Goal: Task Accomplishment & Management: Complete application form

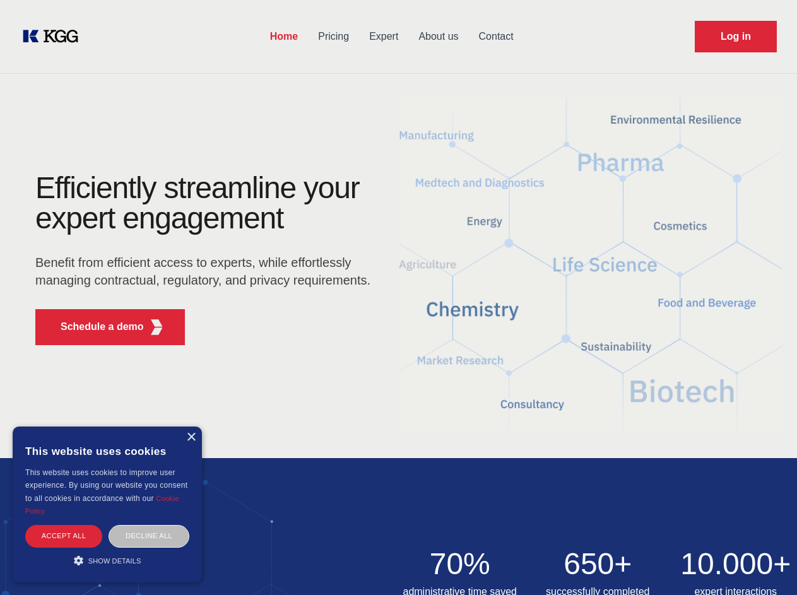
click at [398, 297] on div "Efficiently streamline your expert engagement Benefit from efficient access to …" at bounding box center [207, 264] width 384 height 182
click at [95, 327] on p "Schedule a demo" at bounding box center [102, 326] width 83 height 15
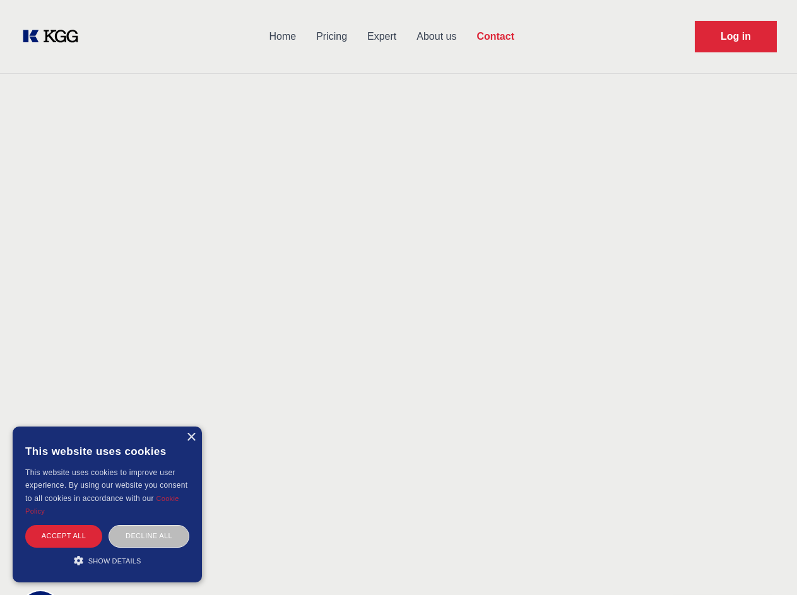
click at [191, 437] on div "× This website uses cookies This website uses cookies to improve user experienc…" at bounding box center [107, 505] width 189 height 156
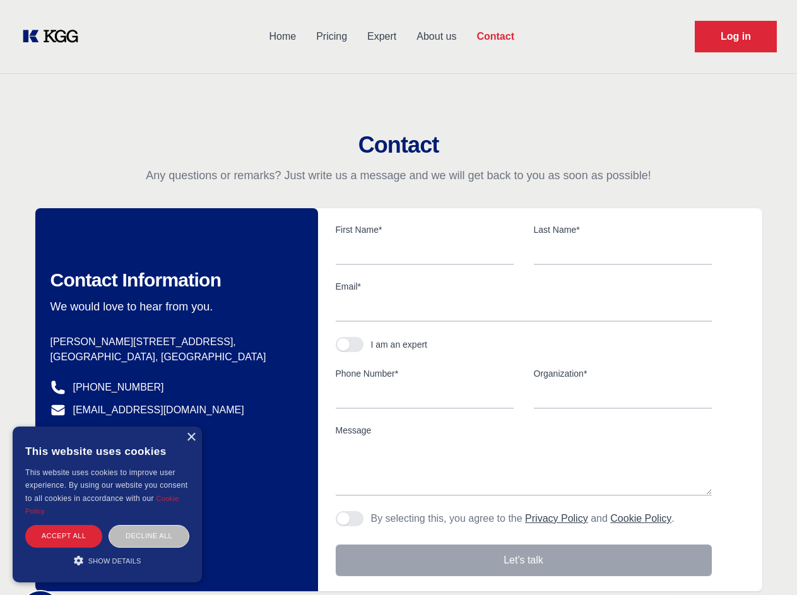
click at [64, 536] on div "Accept all" at bounding box center [63, 536] width 77 height 22
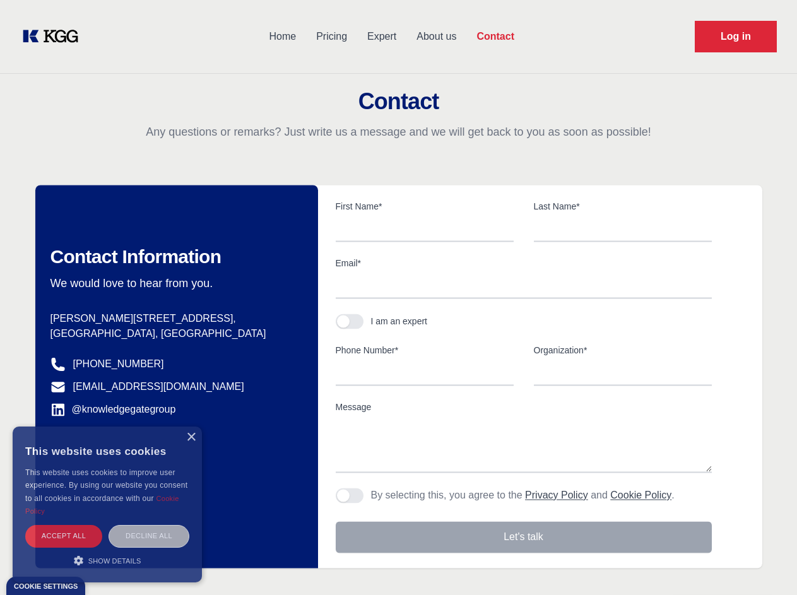
click at [149, 536] on div "Decline all" at bounding box center [149, 536] width 81 height 22
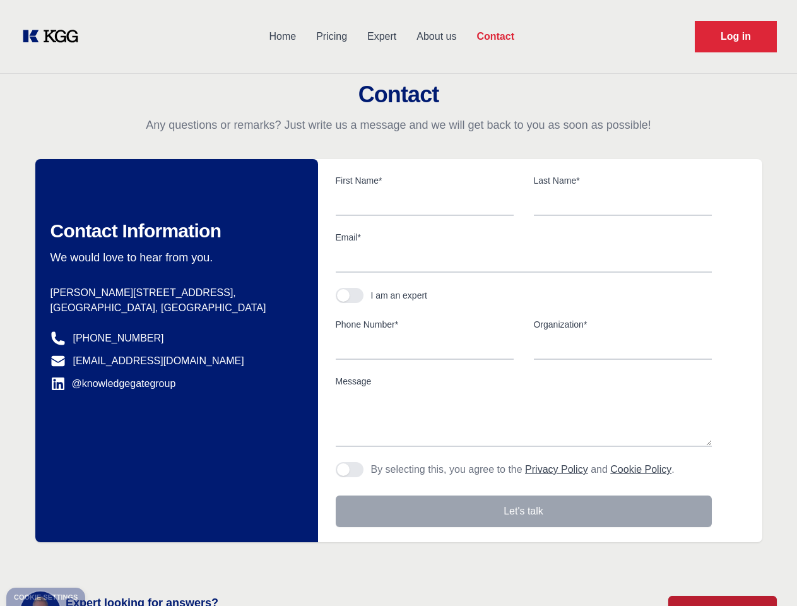
click at [107, 560] on main "Contact Any questions or remarks? Just write us a message and we will get back …" at bounding box center [398, 328] width 797 height 657
